Goal: Transaction & Acquisition: Purchase product/service

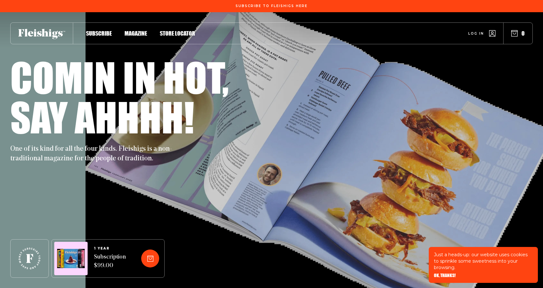
click at [143, 30] on span "Magazine" at bounding box center [135, 26] width 22 height 7
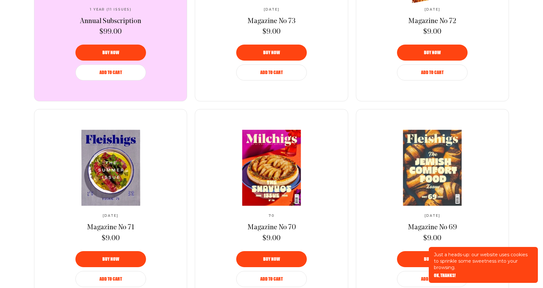
scroll to position [417, 0]
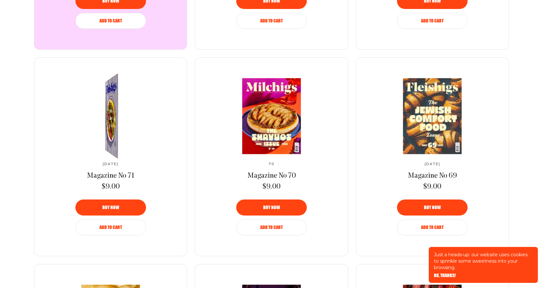
click at [110, 173] on span "Magazine No 71" at bounding box center [110, 175] width 47 height 7
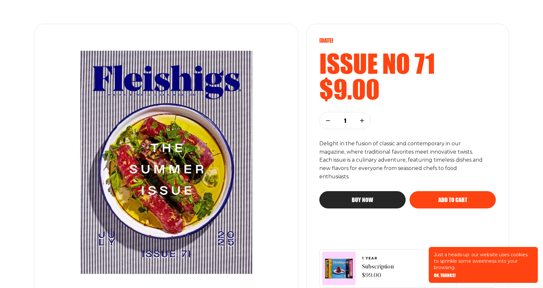
click at [183, 176] on img at bounding box center [166, 162] width 219 height 249
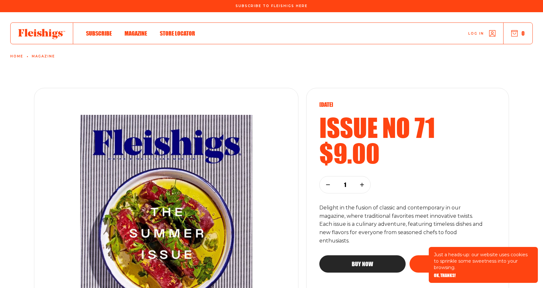
click at [44, 56] on link "Magazine" at bounding box center [43, 57] width 23 height 4
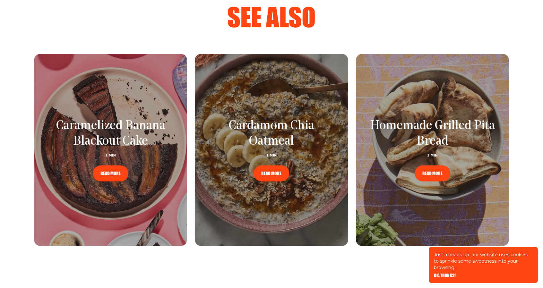
scroll to position [824, 0]
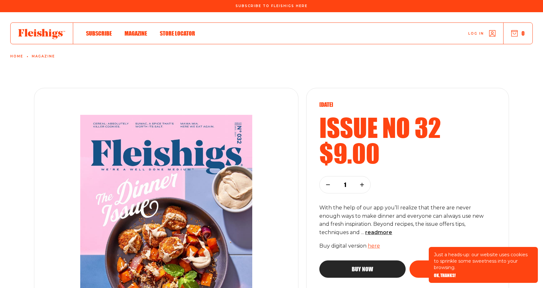
click at [488, 92] on div "[DATE] Issue no 32 $9.00 1 With the help of our app you’ll realize that there a…" at bounding box center [407, 226] width 203 height 277
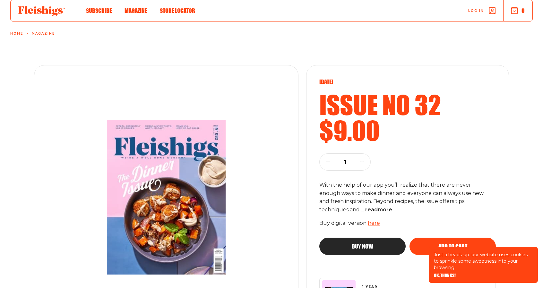
scroll to position [96, 0]
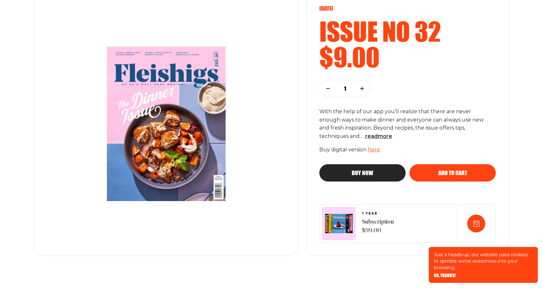
click at [369, 147] on link "here" at bounding box center [374, 150] width 12 height 6
